Goal: Task Accomplishment & Management: Manage account settings

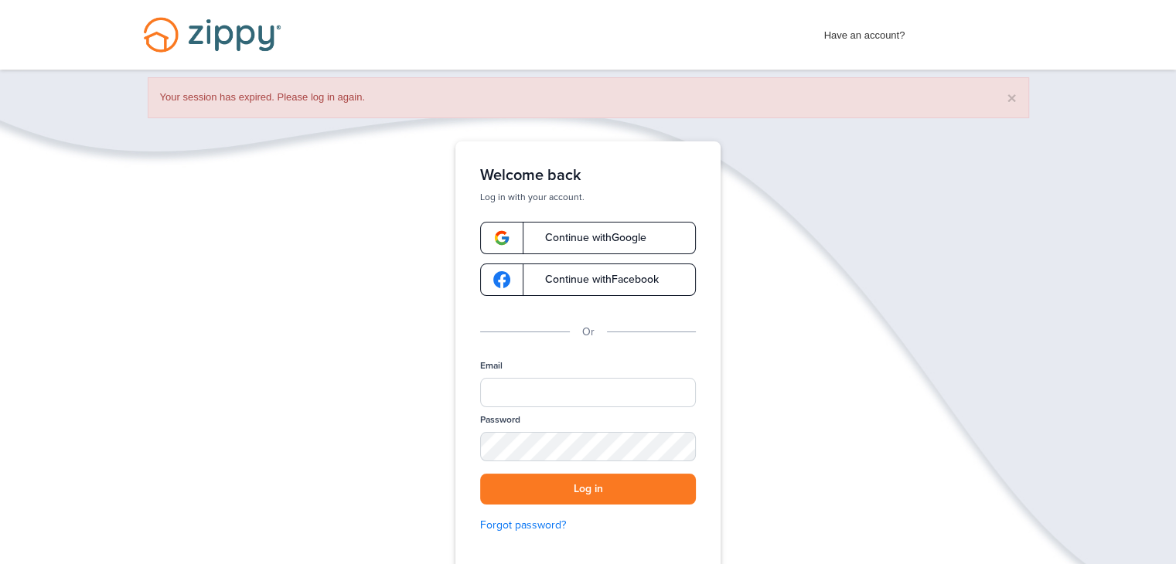
click at [597, 233] on span "Continue with Google" at bounding box center [588, 238] width 117 height 11
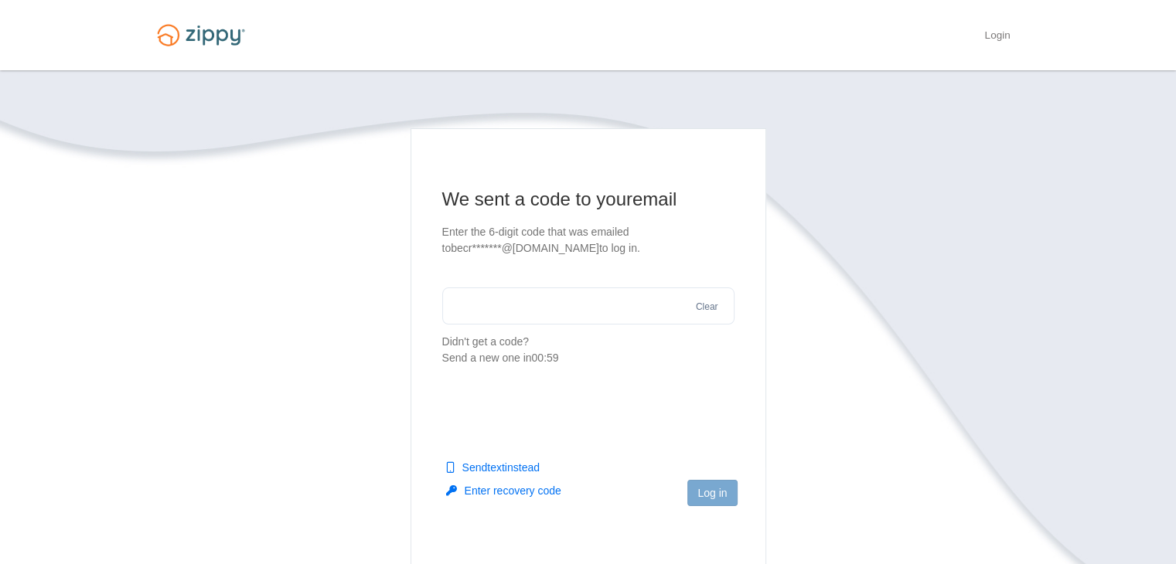
click at [615, 305] on input "text" at bounding box center [588, 306] width 292 height 37
type input "******"
